Goal: Navigation & Orientation: Find specific page/section

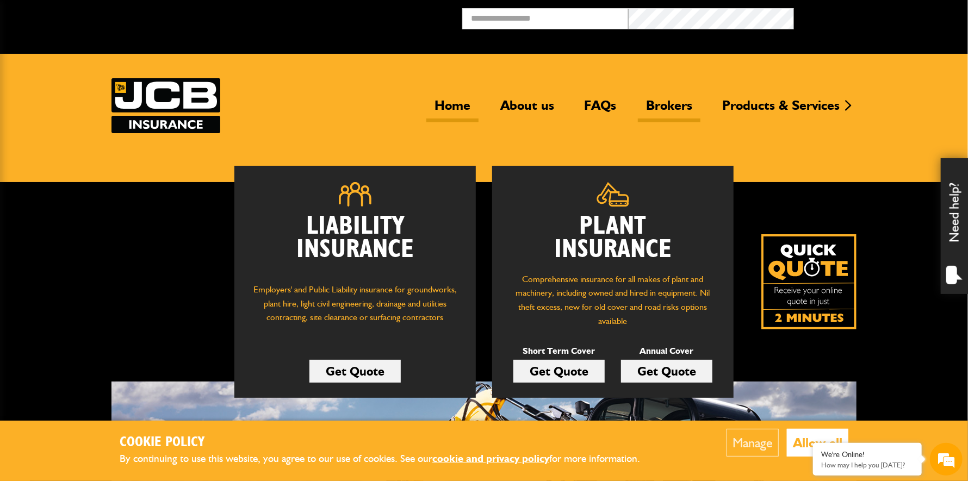
click at [485, 103] on link "Brokers" at bounding box center [669, 109] width 63 height 25
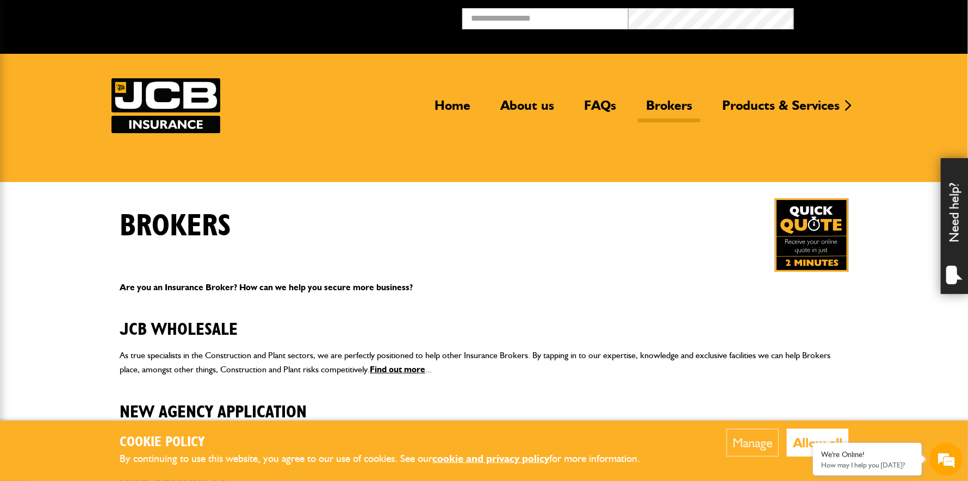
click at [668, 105] on link "Brokers" at bounding box center [669, 109] width 63 height 25
click at [527, 18] on input "email" at bounding box center [545, 18] width 166 height 21
type input "**********"
